Goal: Find specific page/section: Find specific page/section

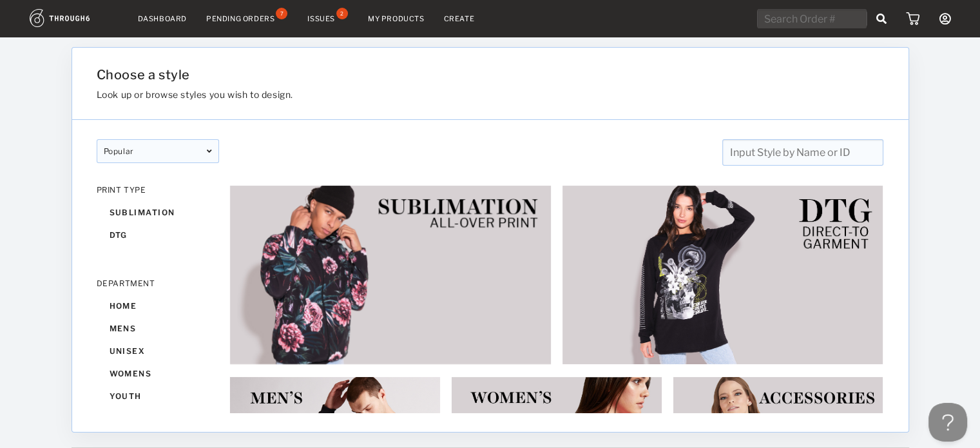
click at [330, 13] on div "Issues 2" at bounding box center [327, 19] width 41 height 12
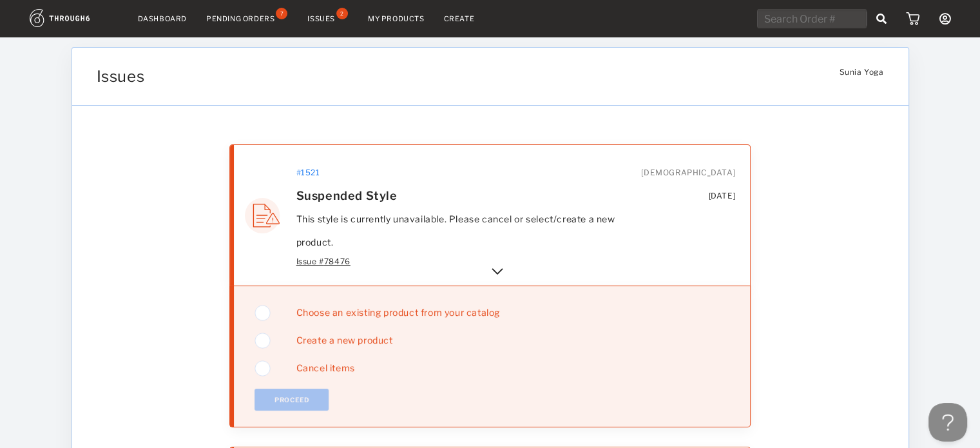
click at [265, 368] on img at bounding box center [262, 368] width 16 height 21
click at [271, 396] on button "Proceed" at bounding box center [291, 399] width 75 height 22
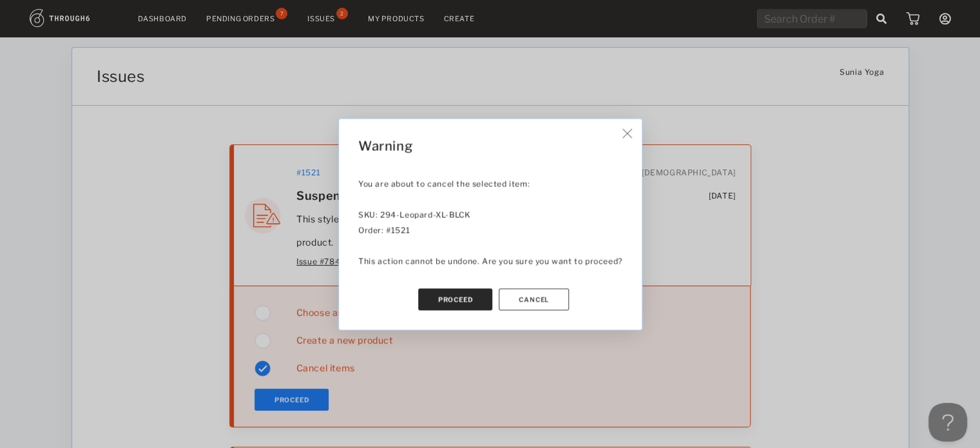
click at [469, 294] on button "Proceed" at bounding box center [454, 299] width 75 height 22
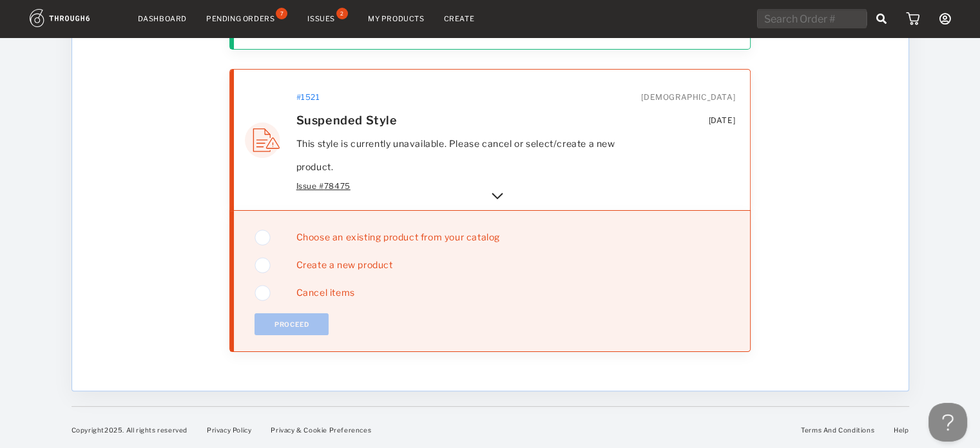
scroll to position [235, 0]
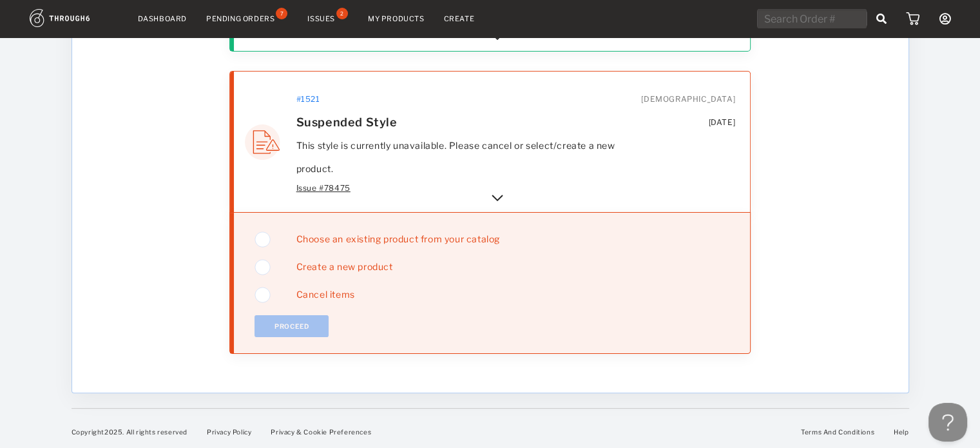
click at [265, 289] on img at bounding box center [262, 294] width 16 height 21
click at [292, 319] on button "Proceed" at bounding box center [291, 326] width 75 height 22
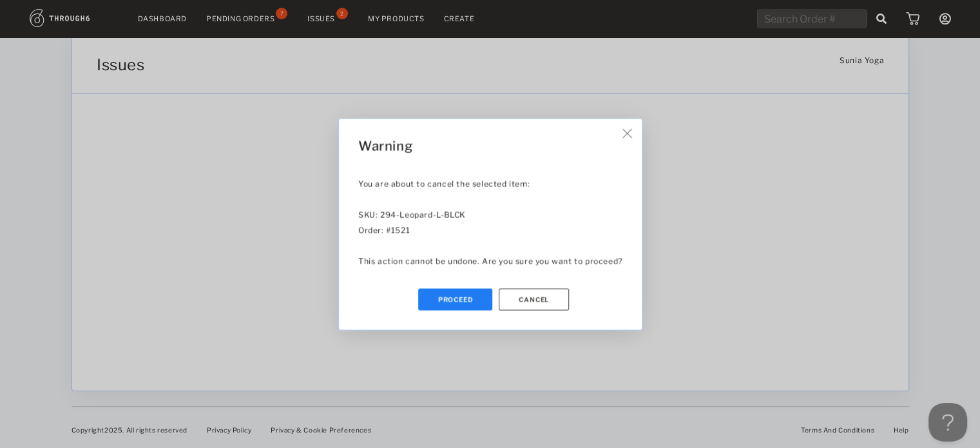
scroll to position [10, 0]
click at [451, 300] on button "Proceed" at bounding box center [454, 299] width 75 height 22
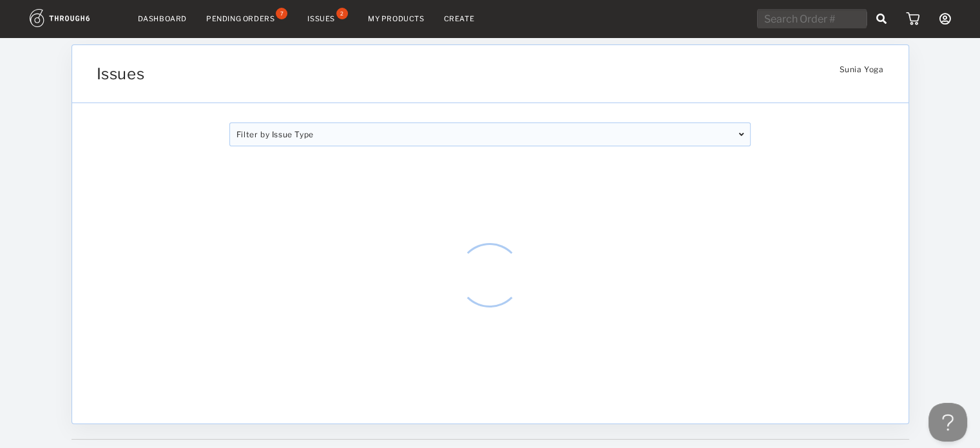
scroll to position [0, 0]
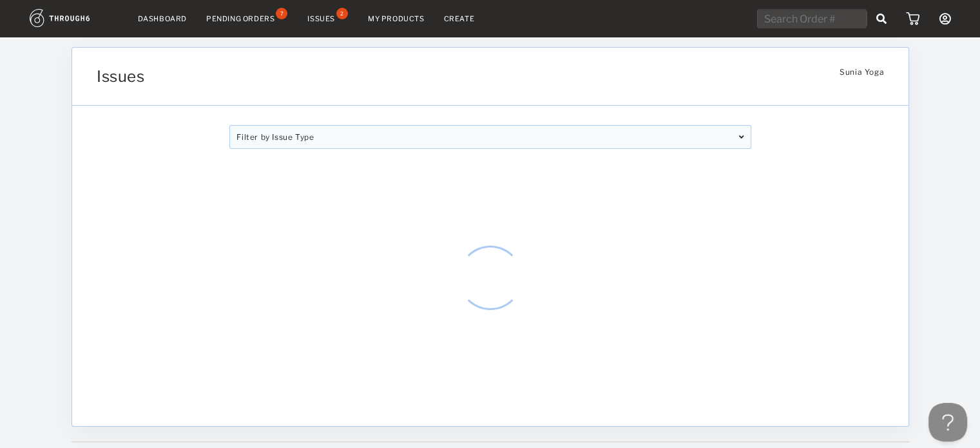
click at [249, 15] on div "Pending Orders" at bounding box center [240, 18] width 68 height 9
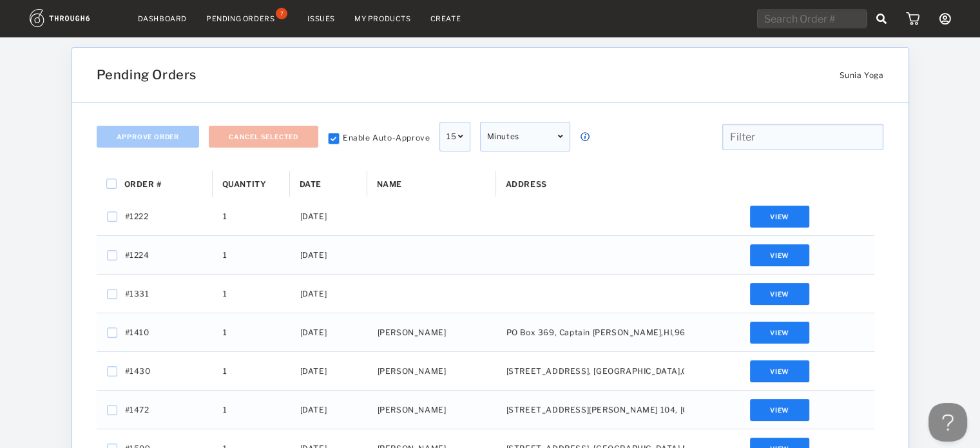
click at [380, 16] on link "My Products" at bounding box center [382, 18] width 57 height 9
